Goal: Transaction & Acquisition: Purchase product/service

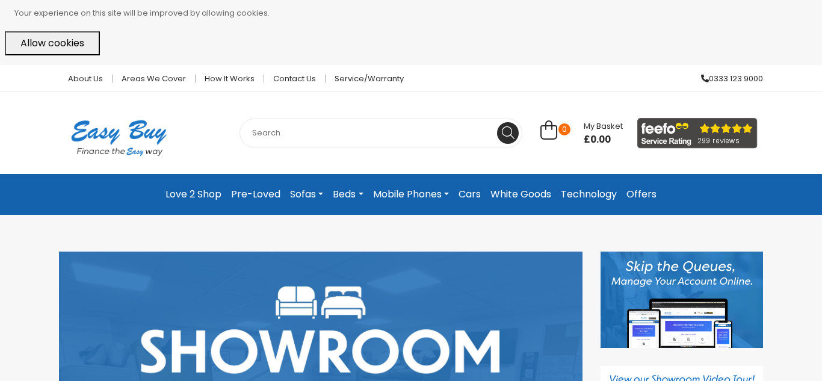
click at [191, 196] on link "Love 2 Shop" at bounding box center [194, 195] width 66 height 22
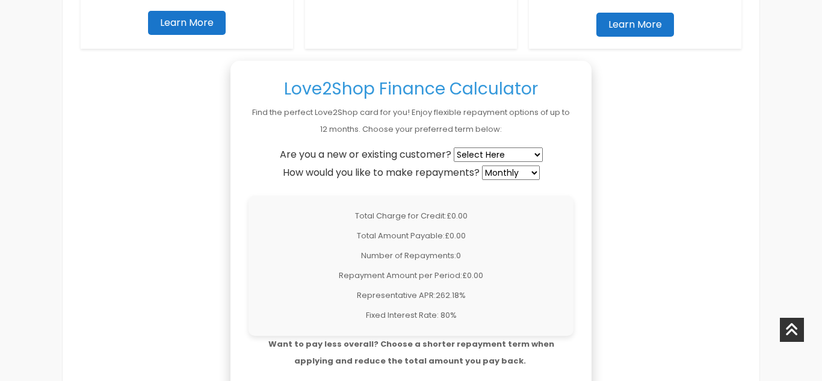
scroll to position [963, 0]
click at [503, 152] on select "Select Here New Customer Existing Customer" at bounding box center [498, 154] width 89 height 14
select select "existing"
click at [456, 147] on select "Select Here New Customer Existing Customer" at bounding box center [498, 154] width 89 height 14
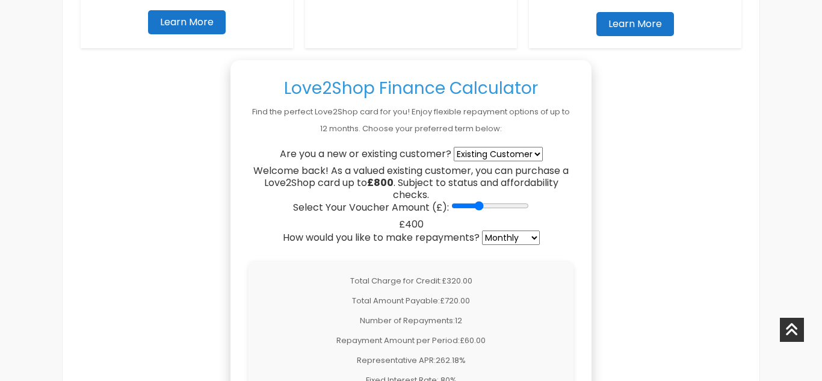
drag, startPoint x: 456, startPoint y: 205, endPoint x: 482, endPoint y: 208, distance: 25.5
type input "400"
click at [482, 208] on input "Select Your Voucher Amount (£):" at bounding box center [490, 206] width 78 height 10
click at [629, 241] on div "To make an application, please click the button at the bottom of this webpage. …" at bounding box center [411, 322] width 673 height 1388
click at [636, 196] on div "To make an application, please click the button at the bottom of this webpage. …" at bounding box center [411, 322] width 673 height 1388
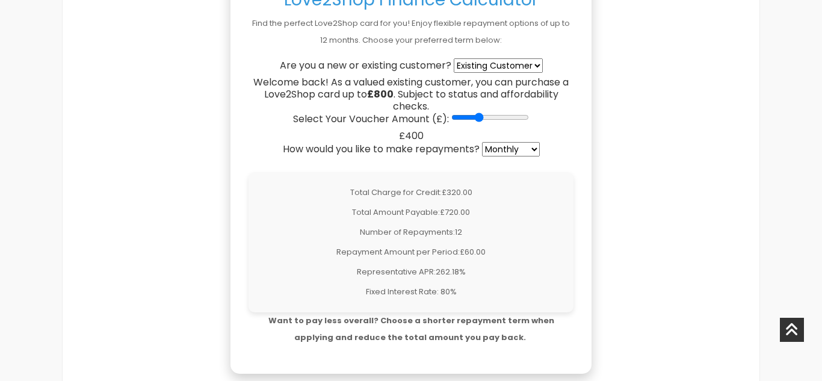
scroll to position [1035, 0]
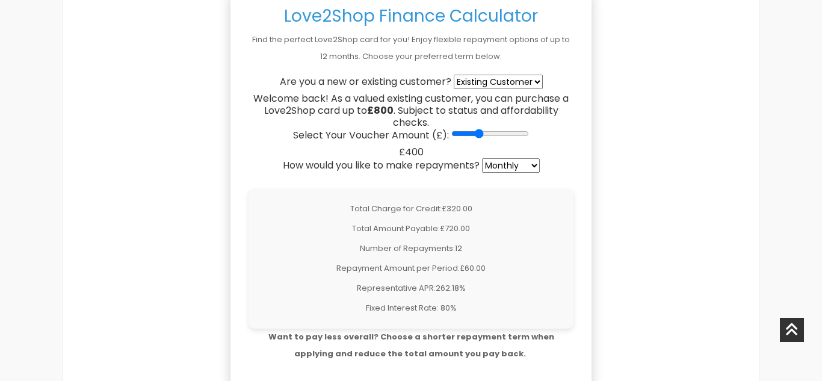
click at [526, 164] on select "Weekly Fortnightly 4-Weekly Monthly" at bounding box center [511, 165] width 58 height 14
select select "weekly"
click at [484, 158] on select "Weekly Fortnightly 4-Weekly Monthly" at bounding box center [511, 165] width 58 height 14
drag, startPoint x: 480, startPoint y: 132, endPoint x: 497, endPoint y: 129, distance: 17.7
type input "600"
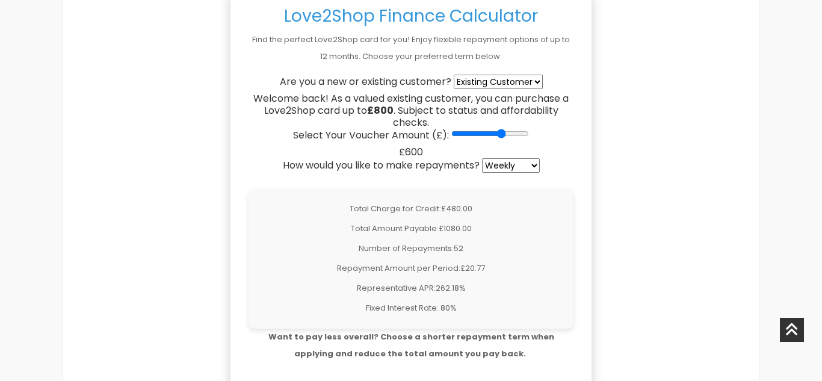
click at [497, 129] on input "Select Your Voucher Amount (£):" at bounding box center [490, 134] width 78 height 10
click at [510, 167] on select "Weekly Fortnightly 4-Weekly Monthly" at bounding box center [511, 165] width 58 height 14
select select "4-weekly"
click at [484, 158] on select "Weekly Fortnightly 4-Weekly Monthly" at bounding box center [511, 165] width 58 height 14
click at [487, 206] on p "Total Charge for Credit: £480.00" at bounding box center [411, 208] width 307 height 17
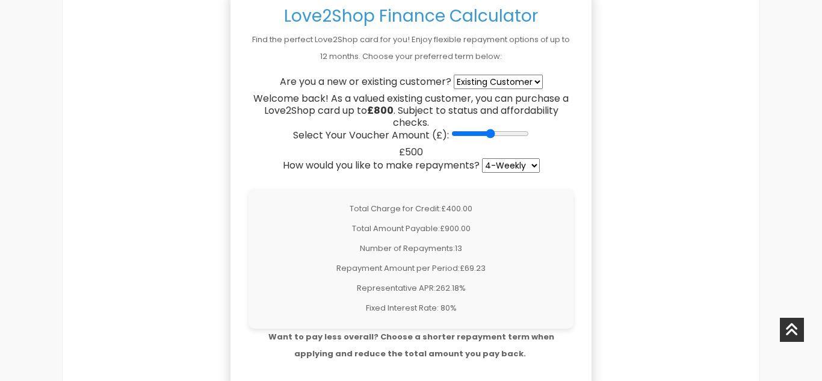
drag, startPoint x: 503, startPoint y: 135, endPoint x: 488, endPoint y: 134, distance: 15.1
type input "500"
click at [488, 134] on input "Select Your Voucher Amount (£):" at bounding box center [490, 134] width 78 height 10
click at [514, 169] on select "Weekly Fortnightly 4-Weekly Monthly" at bounding box center [511, 165] width 58 height 14
select select "monthly"
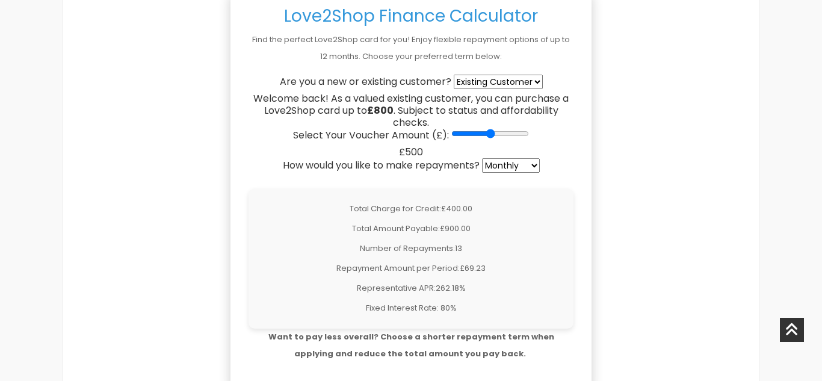
click at [484, 158] on select "Weekly Fortnightly 4-Weekly Monthly" at bounding box center [511, 165] width 58 height 14
